Goal: Transaction & Acquisition: Purchase product/service

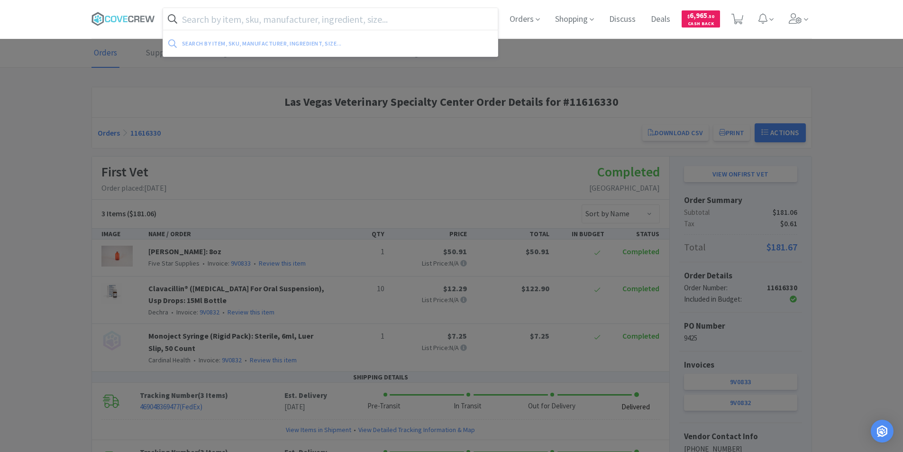
click at [426, 18] on input "text" at bounding box center [330, 19] width 335 height 22
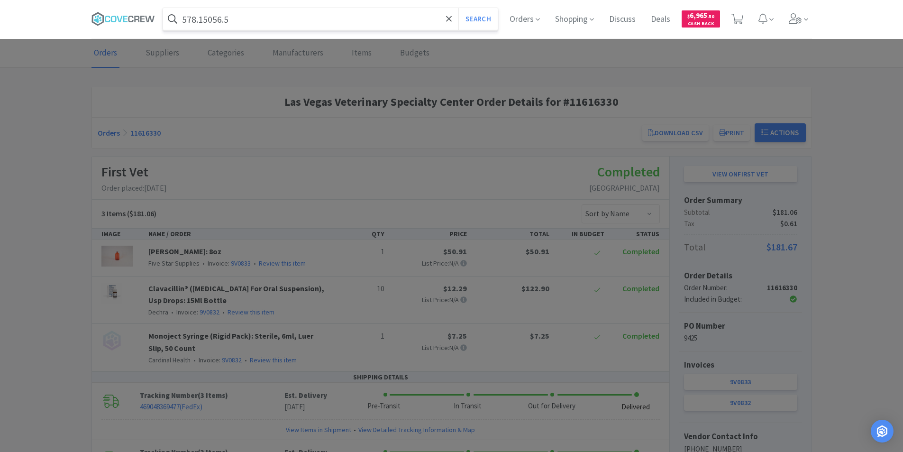
type input "578.15056.5"
click at [458, 8] on button "Search" at bounding box center [477, 19] width 39 height 22
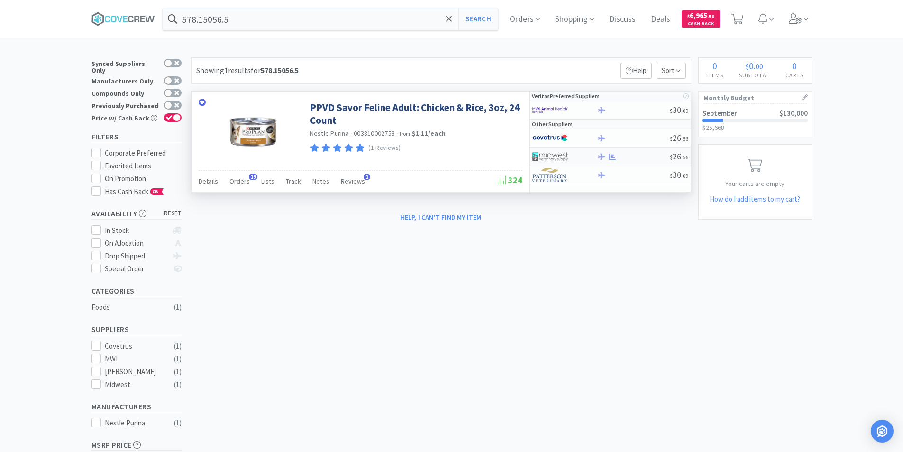
click at [558, 155] on img at bounding box center [550, 156] width 36 height 14
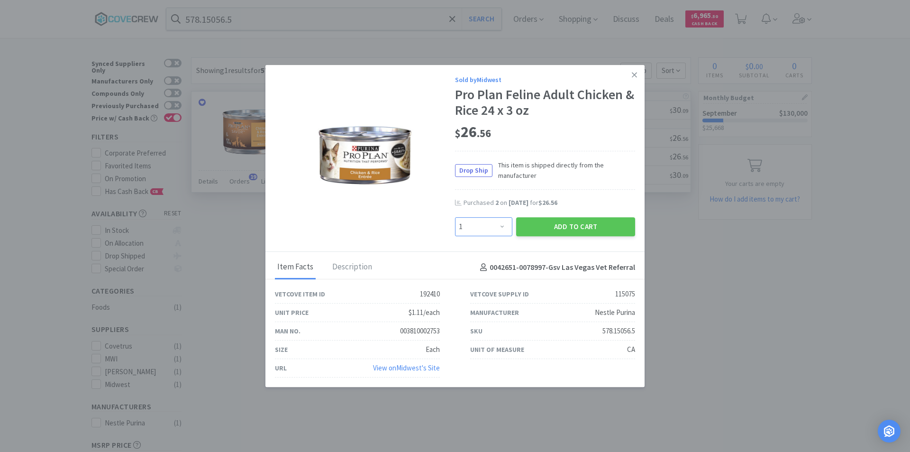
click at [504, 227] on select "Enter Quantity 1 2 3 4 5 6 7 8 9 10 11 12 13 14 15 16 17 18 19 20 Enter Quantity" at bounding box center [483, 226] width 57 height 19
select select "3"
click at [455, 217] on select "Enter Quantity 1 2 3 4 5 6 7 8 9 10 11 12 13 14 15 16 17 18 19 20 Enter Quantity" at bounding box center [483, 226] width 57 height 19
click at [575, 226] on button "Add to Cart" at bounding box center [575, 226] width 119 height 19
select select "3"
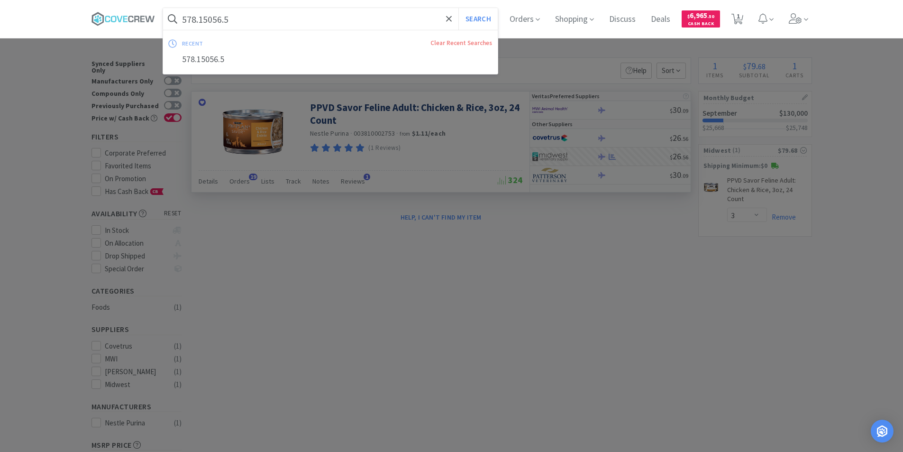
click at [286, 20] on input "578.15056.5" at bounding box center [330, 19] width 335 height 22
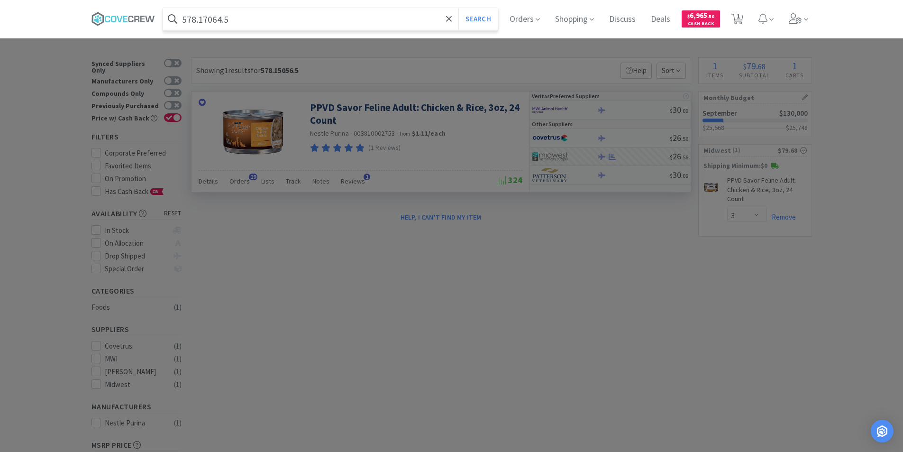
type input "578.17064.5"
click at [458, 8] on button "Search" at bounding box center [477, 19] width 39 height 22
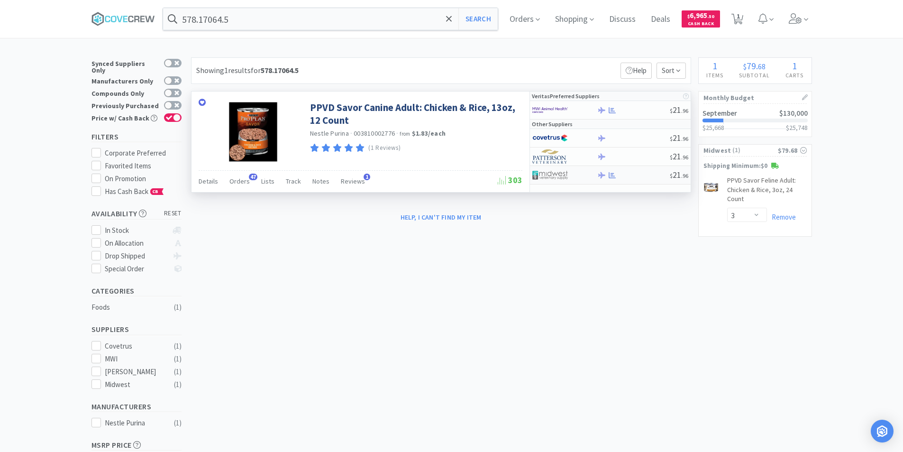
click at [558, 175] on img at bounding box center [550, 175] width 36 height 14
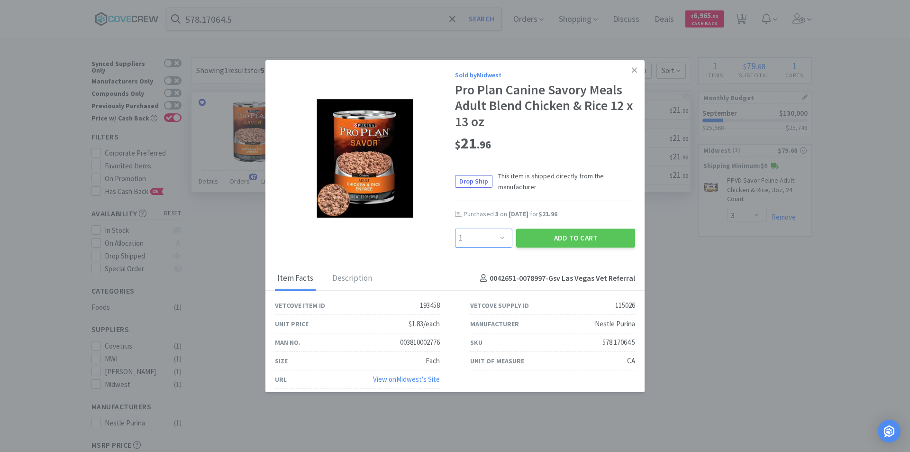
click at [497, 236] on select "Enter Quantity 1 2 3 4 5 6 7 8 9 10 11 12 13 14 15 16 17 18 19 20 Enter Quantity" at bounding box center [483, 238] width 57 height 19
select select "2"
click at [455, 229] on select "Enter Quantity 1 2 3 4 5 6 7 8 9 10 11 12 13 14 15 16 17 18 19 20 Enter Quantity" at bounding box center [483, 238] width 57 height 19
click at [544, 239] on button "Add to Cart" at bounding box center [575, 238] width 119 height 19
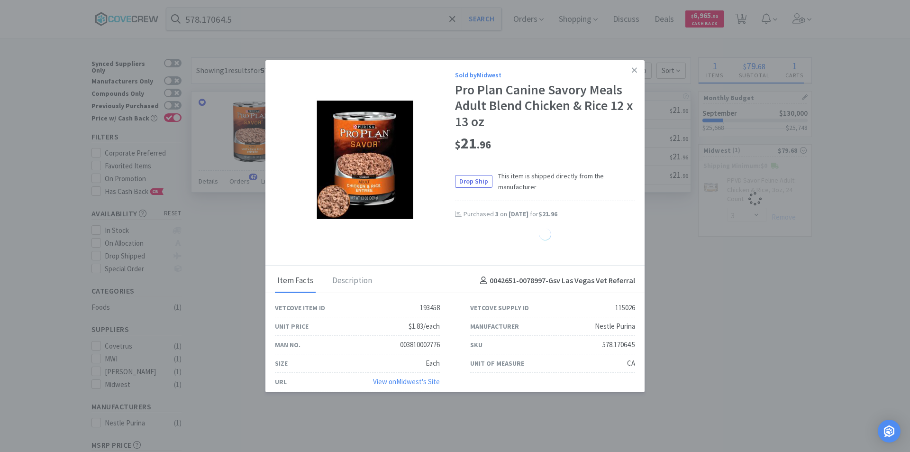
select select "2"
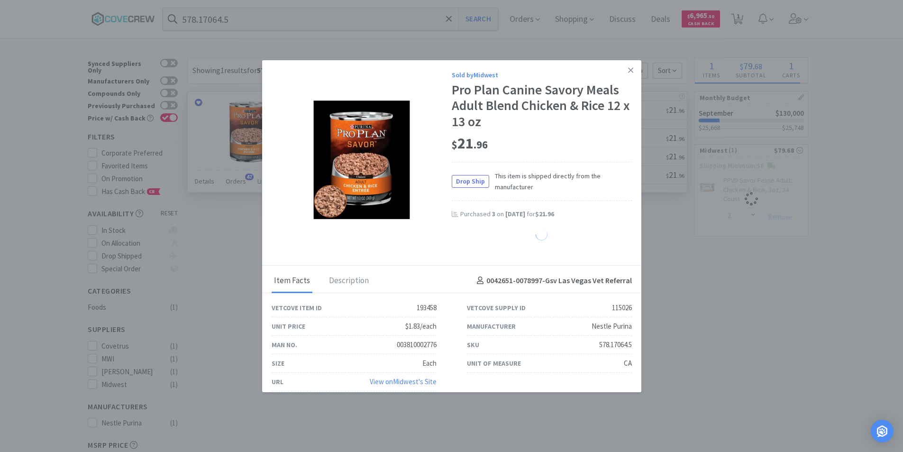
select select "3"
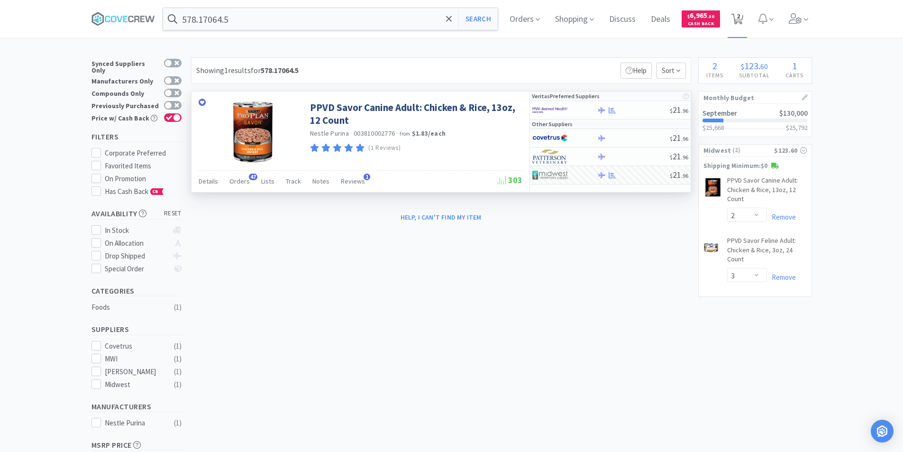
click at [737, 17] on icon at bounding box center [738, 19] width 12 height 10
select select "2"
select select "3"
